Goal: Task Accomplishment & Management: Manage account settings

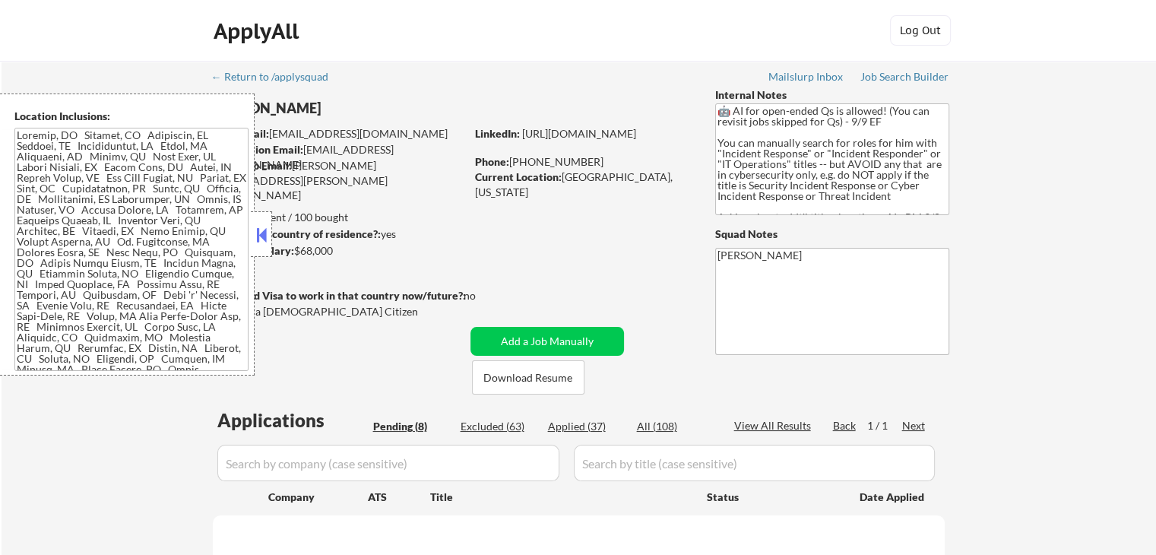
select select ""pending""
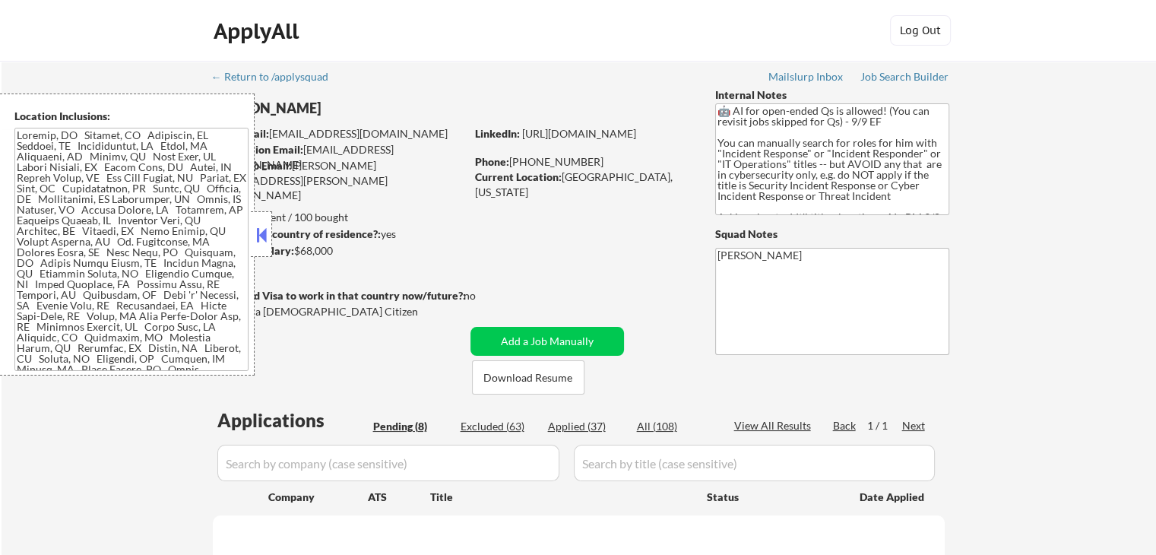
select select ""pending""
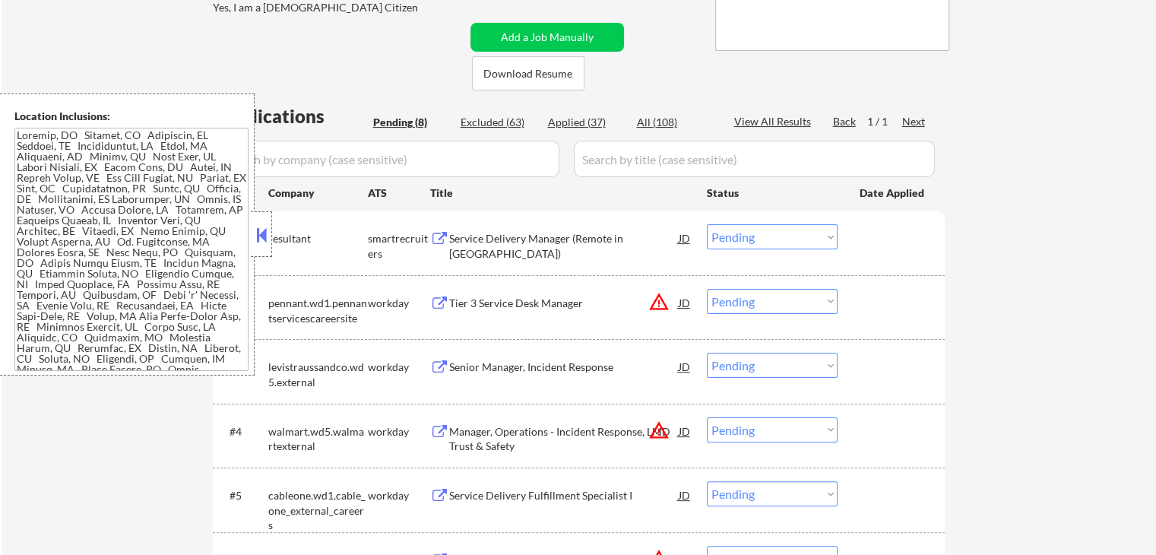
scroll to position [380, 0]
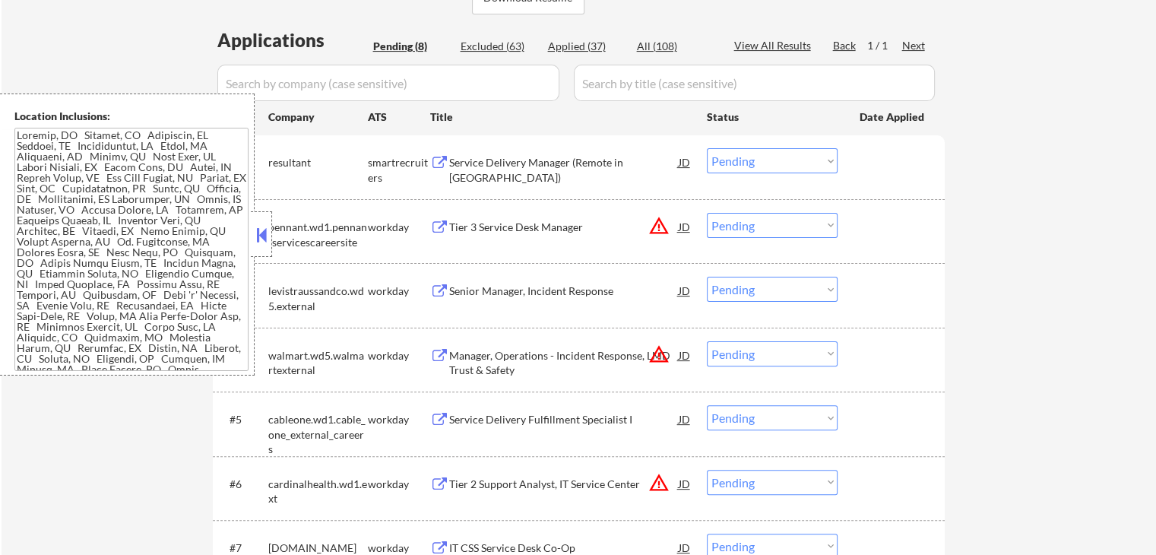
click at [769, 223] on select "Choose an option... Pending Applied Excluded (Questions) Excluded (Expired) Exc…" at bounding box center [772, 225] width 131 height 25
click at [707, 213] on select "Choose an option... Pending Applied Excluded (Questions) Excluded (Expired) Exc…" at bounding box center [772, 225] width 131 height 25
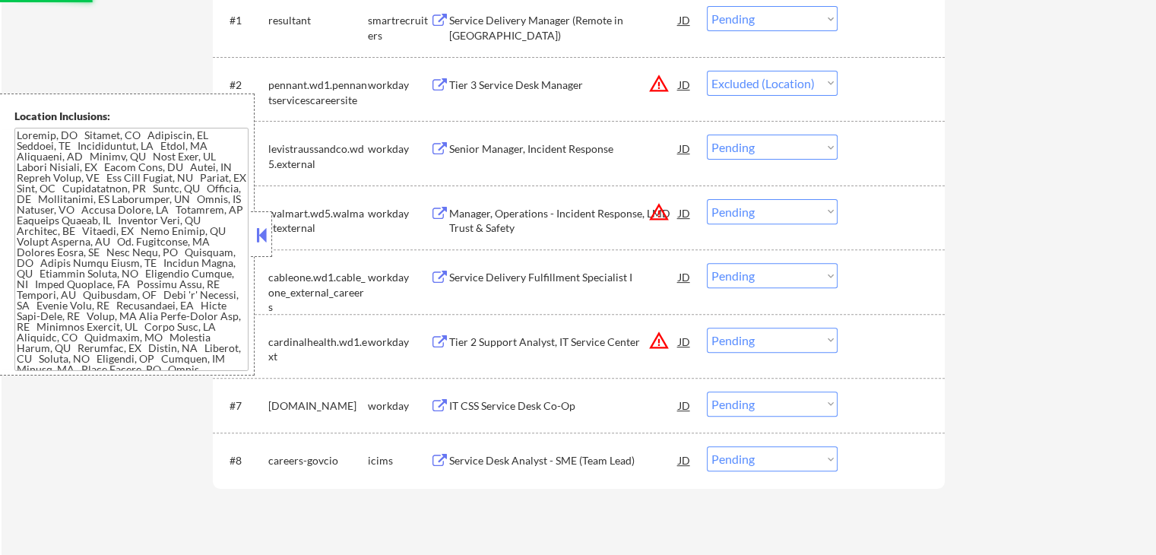
scroll to position [532, 0]
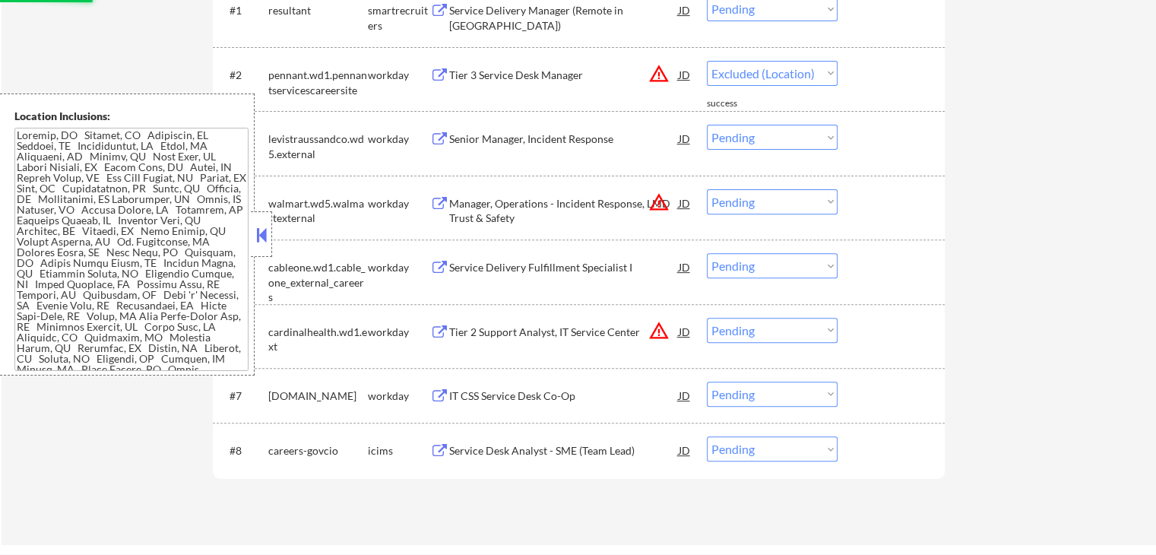
select select ""pending""
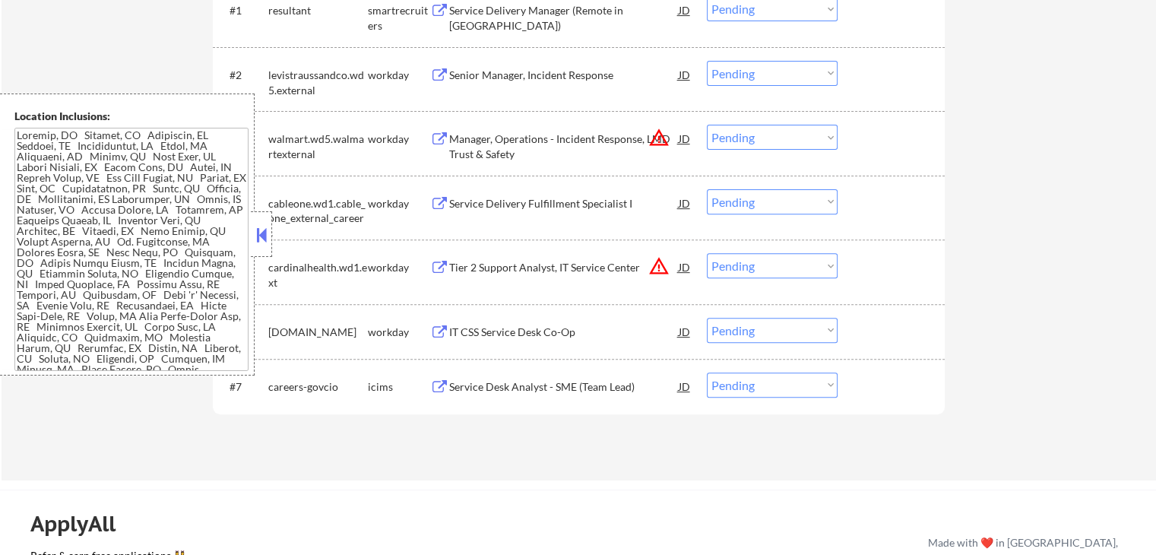
click at [742, 135] on select "Choose an option... Pending Applied Excluded (Questions) Excluded (Expired) Exc…" at bounding box center [772, 137] width 131 height 25
click at [707, 125] on select "Choose an option... Pending Applied Excluded (Questions) Excluded (Expired) Exc…" at bounding box center [772, 137] width 131 height 25
click at [753, 267] on select "Choose an option... Pending Applied Excluded (Questions) Excluded (Expired) Exc…" at bounding box center [772, 265] width 131 height 25
select select ""pending""
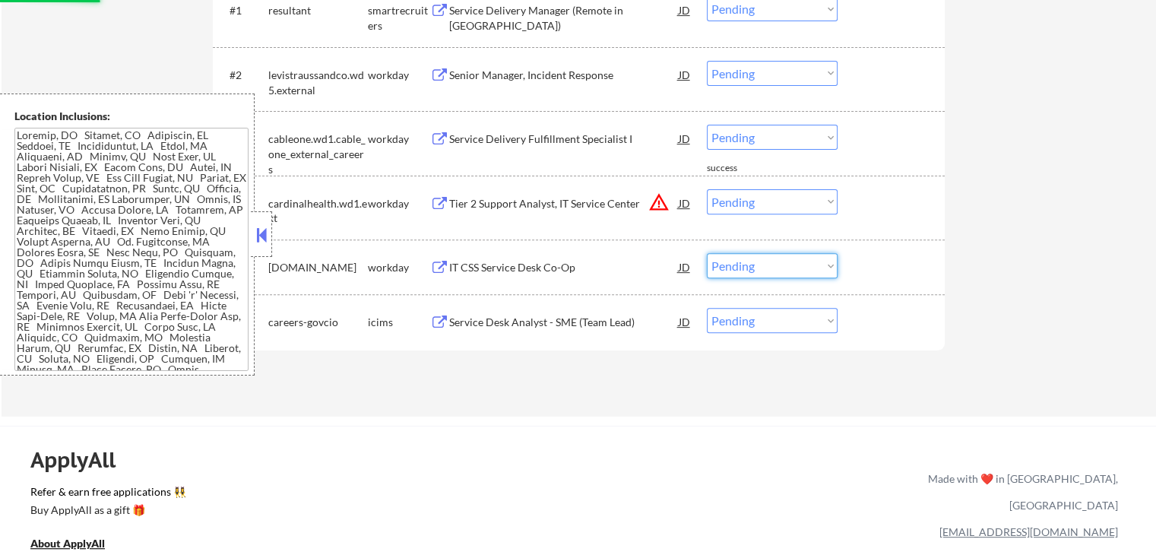
click at [912, 252] on div "#5 [DOMAIN_NAME] workday IT CSS Service Desk Co-Op JD warning_amber Choose an o…" at bounding box center [575, 266] width 717 height 41
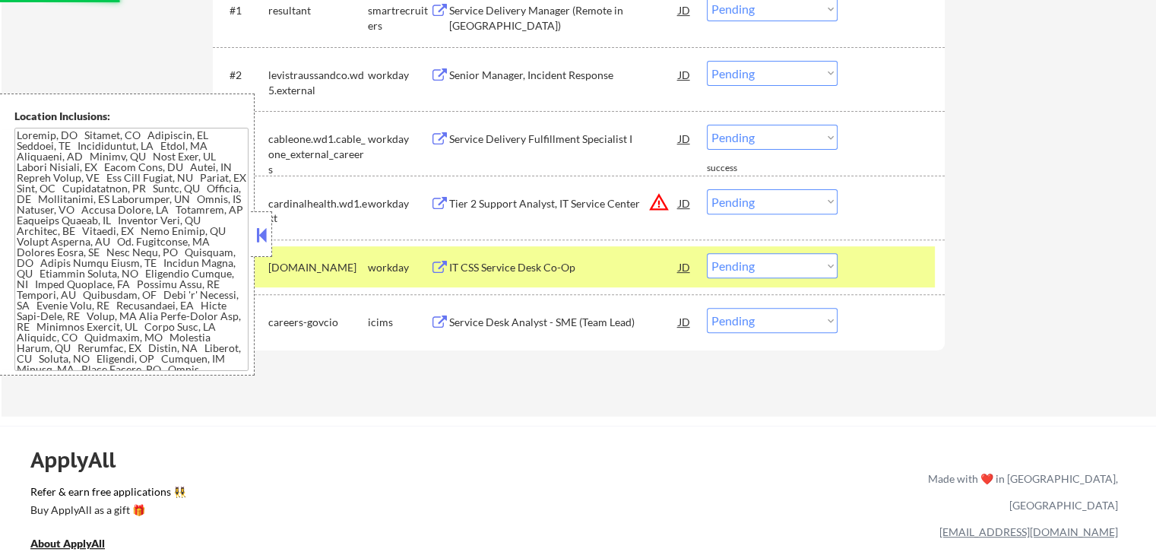
click at [770, 204] on select "Choose an option... Pending Applied Excluded (Questions) Excluded (Expired) Exc…" at bounding box center [772, 201] width 131 height 25
click at [707, 189] on select "Choose an option... Pending Applied Excluded (Questions) Excluded (Expired) Exc…" at bounding box center [772, 201] width 131 height 25
click at [699, 426] on div "ApplyAll Refer & earn free applications 👯‍♀️ Buy ApplyAll as a gift 🎁 About App…" at bounding box center [578, 544] width 1156 height 236
select select ""pending""
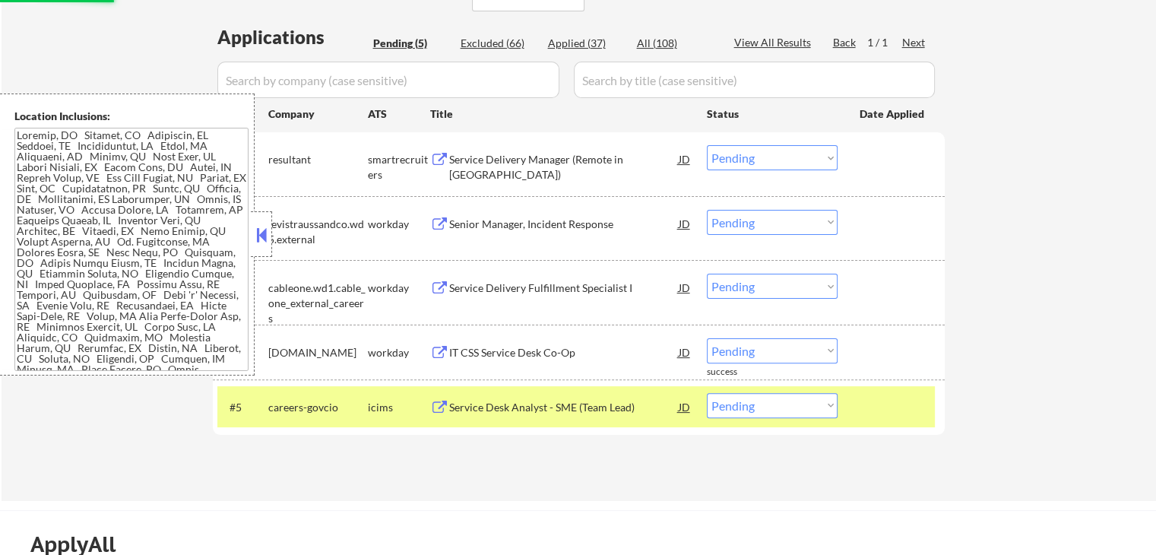
scroll to position [380, 0]
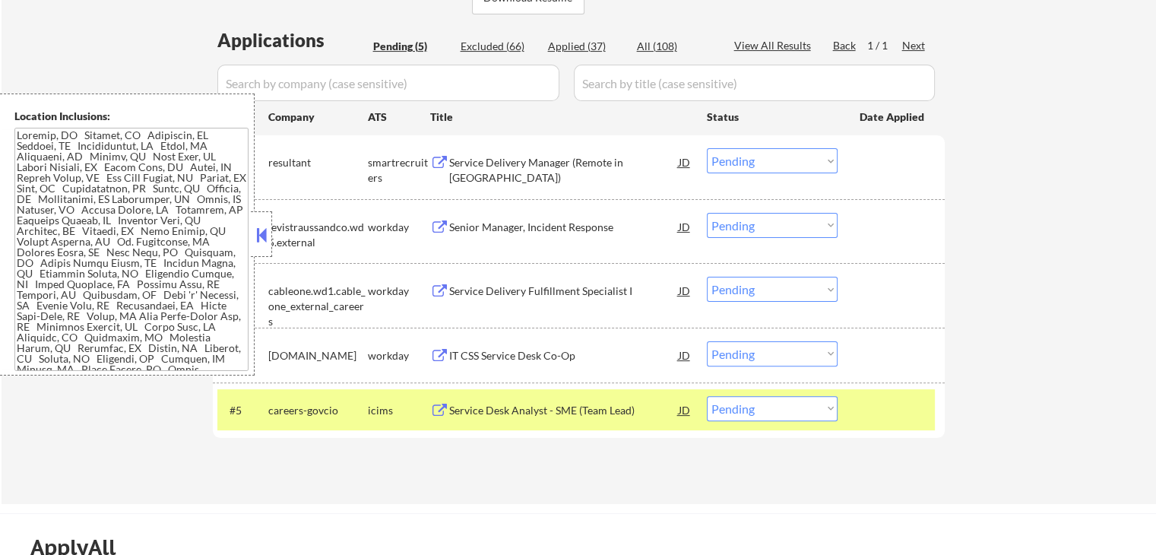
click at [1006, 229] on div "← Return to /applysquad Mailslurp Inbox Job Search Builder [PERSON_NAME] User E…" at bounding box center [579, 92] width 1154 height 823
click at [735, 458] on div "Applications Pending (5) Excluded (66) Applied (37) All (108) View All Results …" at bounding box center [579, 251] width 732 height 448
click at [435, 154] on div "Service Delivery Manager (Remote in [GEOGRAPHIC_DATA]) JD" at bounding box center [561, 161] width 262 height 27
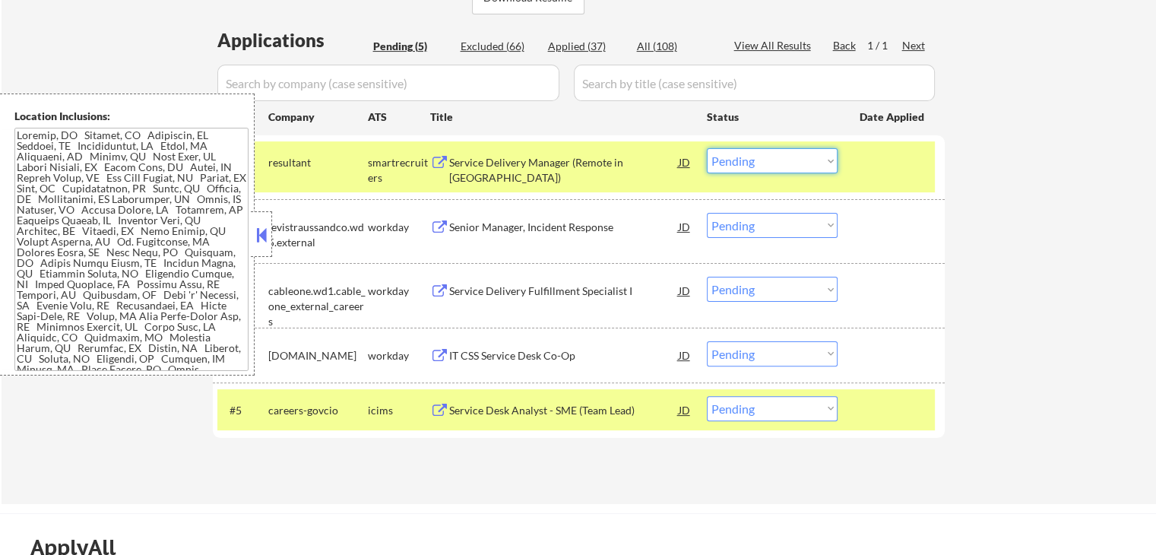
click at [758, 158] on select "Choose an option... Pending Applied Excluded (Questions) Excluded (Expired) Exc…" at bounding box center [772, 160] width 131 height 25
click at [707, 148] on select "Choose an option... Pending Applied Excluded (Questions) Excluded (Expired) Exc…" at bounding box center [772, 160] width 131 height 25
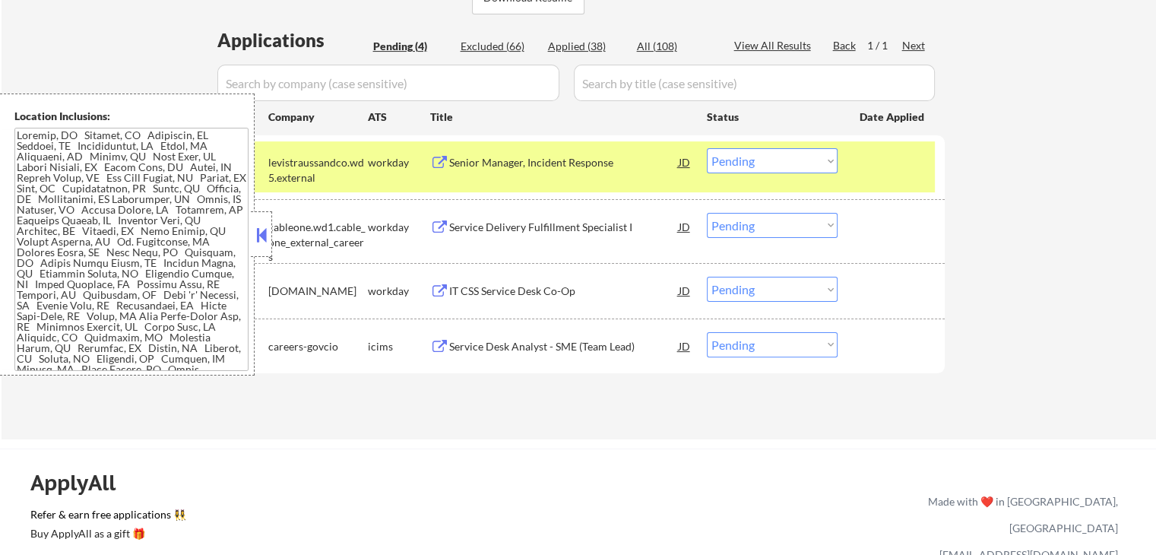
click at [441, 163] on button at bounding box center [439, 163] width 19 height 14
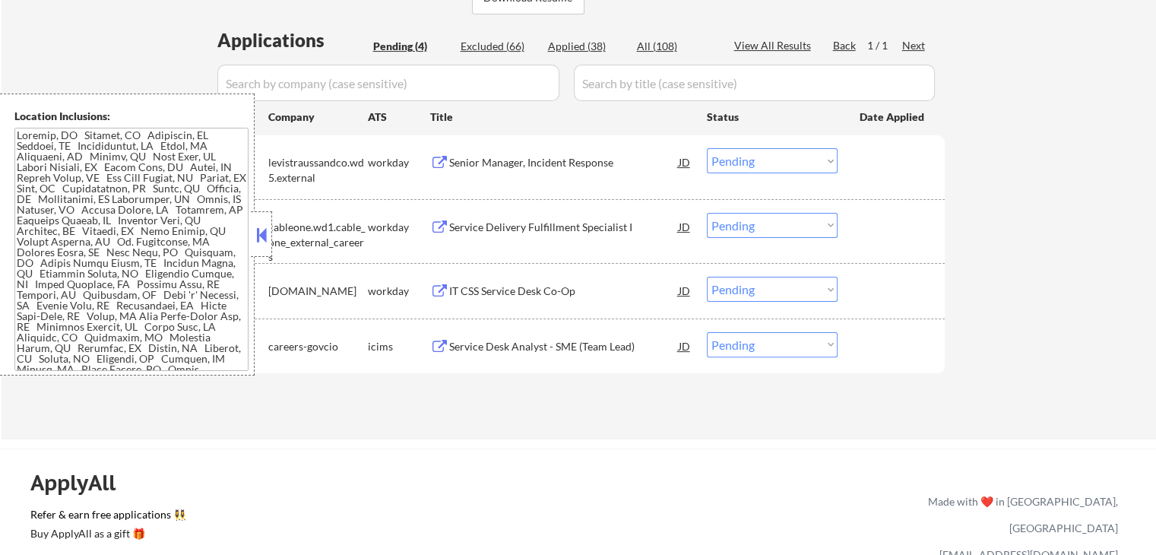
click at [758, 166] on select "Choose an option... Pending Applied Excluded (Questions) Excluded (Expired) Exc…" at bounding box center [772, 160] width 131 height 25
click at [707, 148] on select "Choose an option... Pending Applied Excluded (Questions) Excluded (Expired) Exc…" at bounding box center [772, 160] width 131 height 25
click at [443, 238] on div "Service Delivery Fulfillment Specialist I JD warning_amber" at bounding box center [561, 226] width 262 height 27
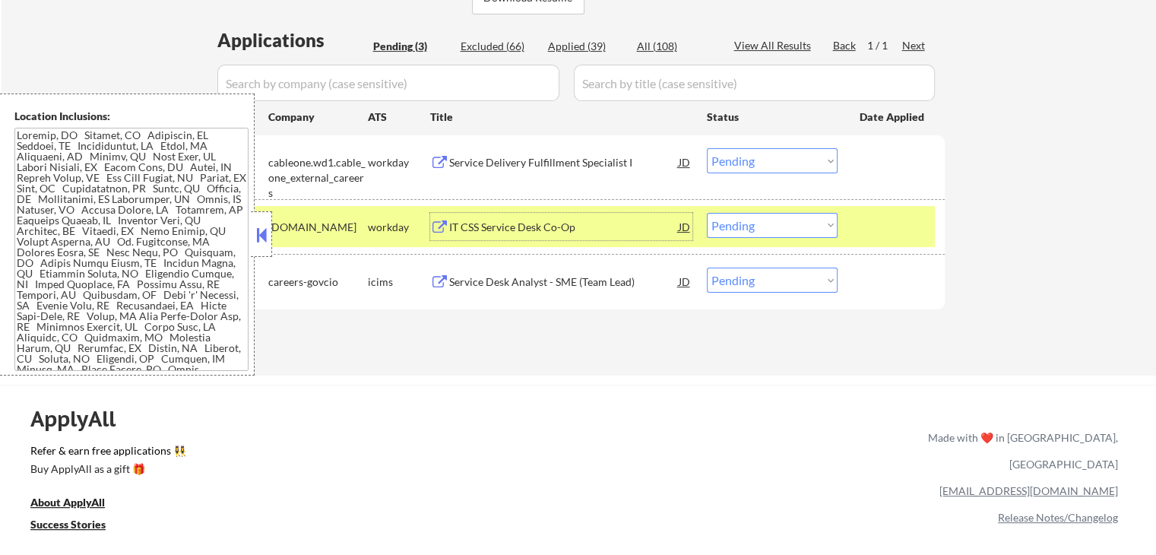
click at [758, 166] on select "Choose an option... Pending Applied Excluded (Questions) Excluded (Expired) Exc…" at bounding box center [772, 160] width 131 height 25
click at [707, 148] on select "Choose an option... Pending Applied Excluded (Questions) Excluded (Expired) Exc…" at bounding box center [772, 160] width 131 height 25
click at [429, 218] on div "workday" at bounding box center [399, 226] width 62 height 27
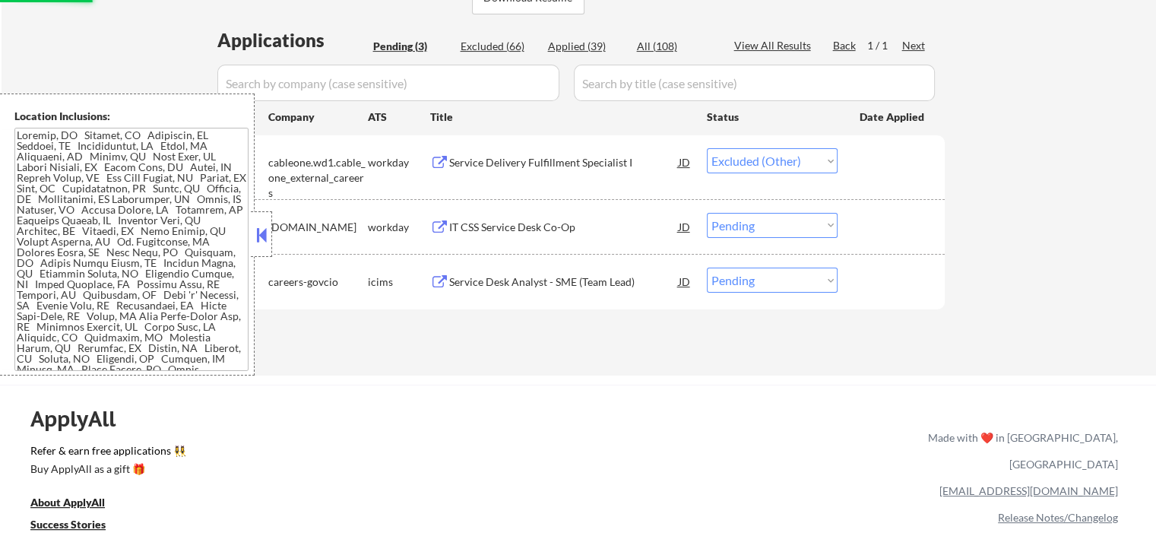
click at [447, 225] on button at bounding box center [439, 227] width 19 height 14
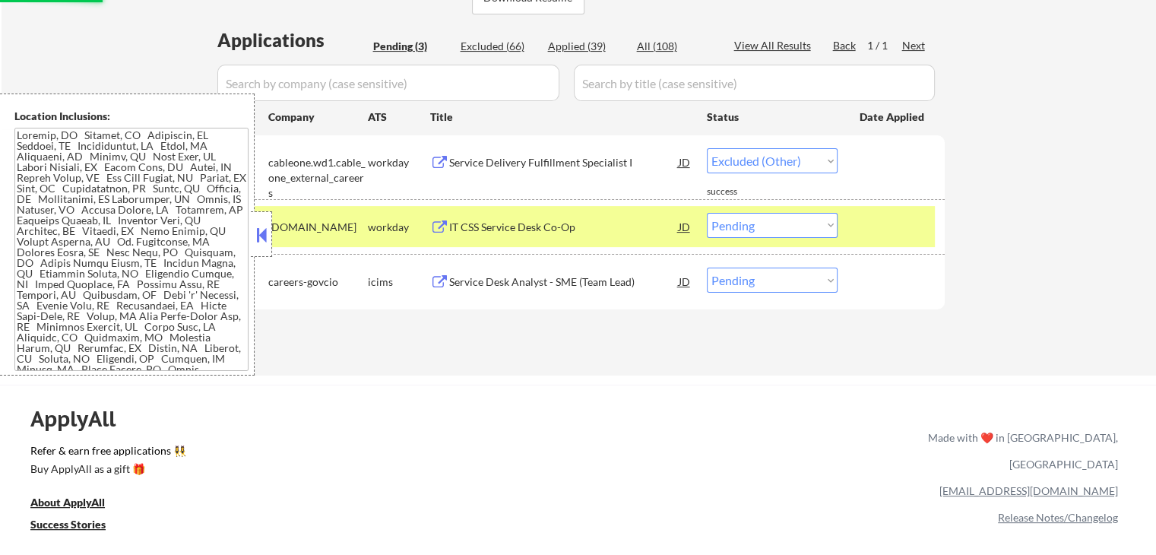
select select ""pending""
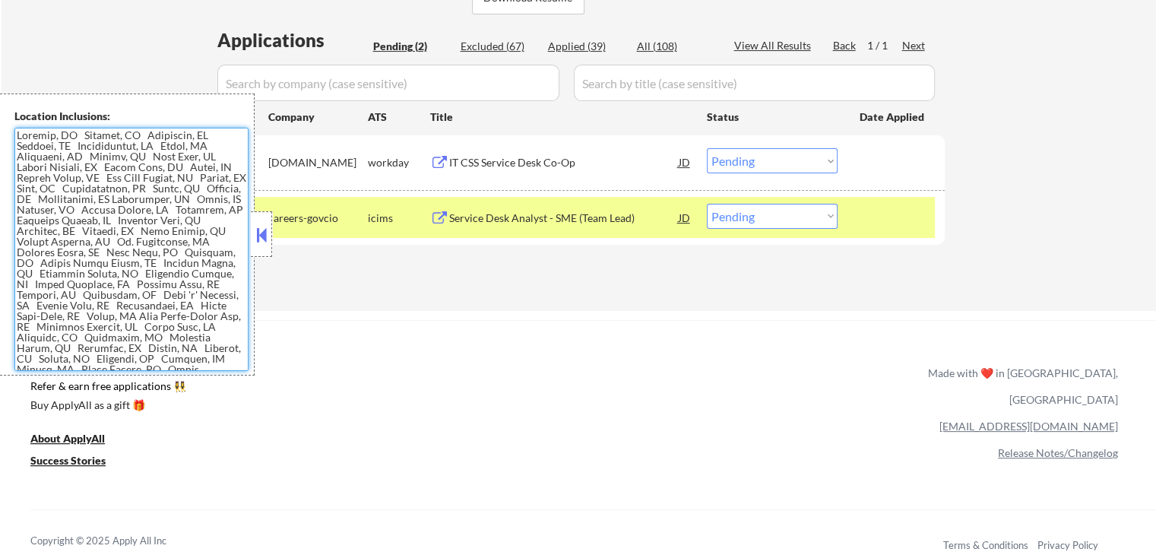
click at [749, 157] on select "Choose an option... Pending Applied Excluded (Questions) Excluded (Expired) Exc…" at bounding box center [772, 160] width 131 height 25
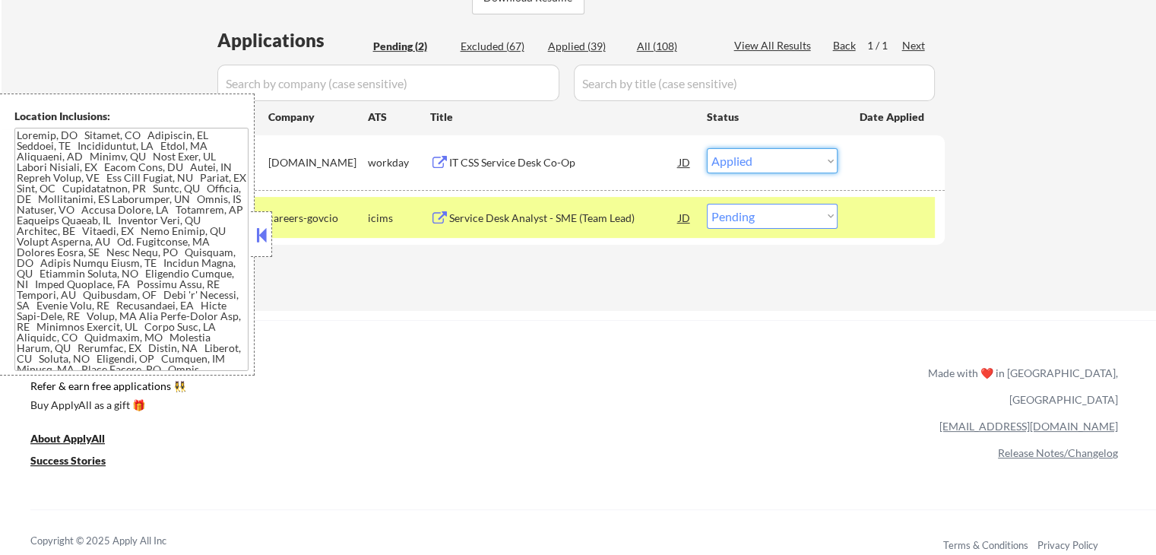
click at [707, 148] on select "Choose an option... Pending Applied Excluded (Questions) Excluded (Expired) Exc…" at bounding box center [772, 160] width 131 height 25
click at [441, 211] on button at bounding box center [439, 218] width 19 height 14
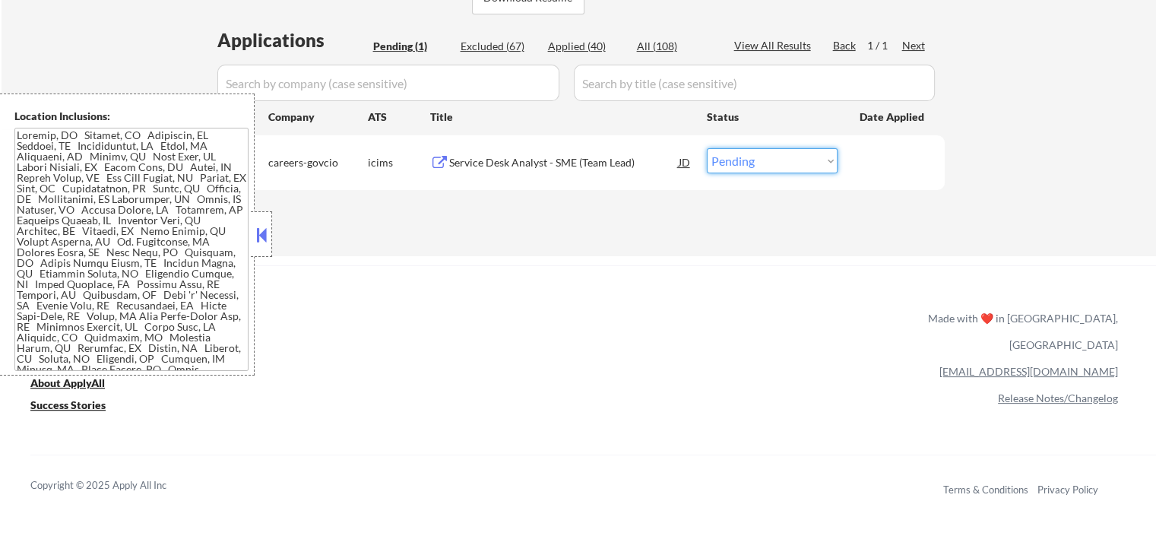
click at [744, 166] on select "Choose an option... Pending Applied Excluded (Questions) Excluded (Expired) Exc…" at bounding box center [772, 160] width 131 height 25
select select ""excluded__salary_""
click at [707, 148] on select "Choose an option... Pending Applied Excluded (Questions) Excluded (Expired) Exc…" at bounding box center [772, 160] width 131 height 25
click at [529, 359] on div "ApplyAll Refer & earn free applications 👯‍♀️ Buy ApplyAll as a gift 🎁 About App…" at bounding box center [578, 396] width 1156 height 241
